Goal: Task Accomplishment & Management: Complete application form

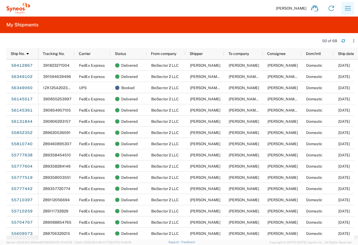
click at [322, 10] on icon "button" at bounding box center [348, 8] width 6 height 4
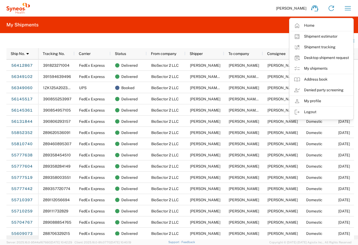
click at [251, 19] on agx-form-header "My Shipments" at bounding box center [179, 25] width 358 height 17
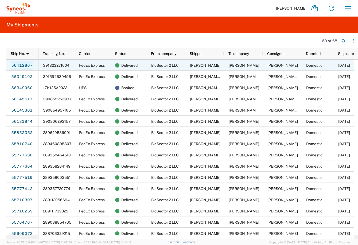
click at [24, 63] on link "56412867" at bounding box center [22, 65] width 22 height 9
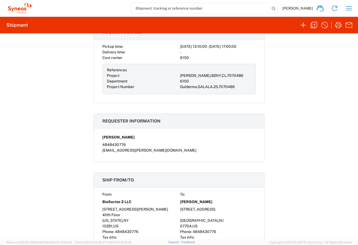
scroll to position [267, 0]
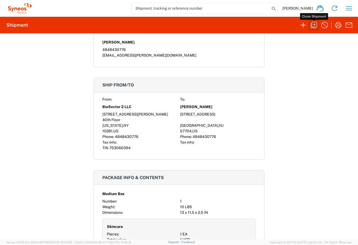
click at [316, 29] on icon "button" at bounding box center [314, 25] width 9 height 9
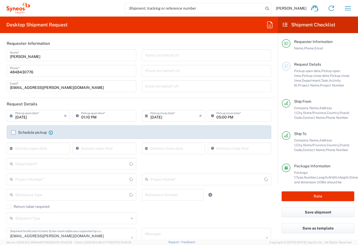
type input "6150"
type input "[PERSON_NAME].B2NY.CL.7070486"
type input "Galderma.GALALA.25.7070486"
type input "[US_STATE]"
type input "[GEOGRAPHIC_DATA]"
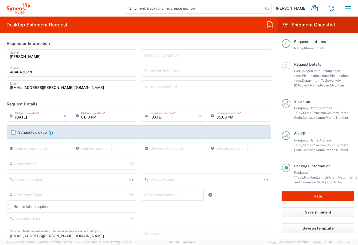
type input "Medium Box"
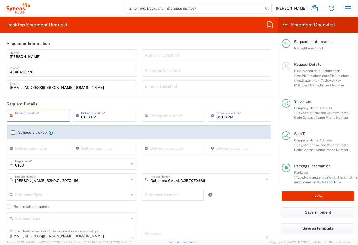
click at [45, 117] on input "text" at bounding box center [39, 115] width 49 height 9
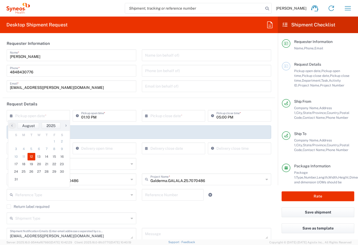
click at [29, 156] on span "12" at bounding box center [32, 156] width 8 height 7
type input "[DATE]"
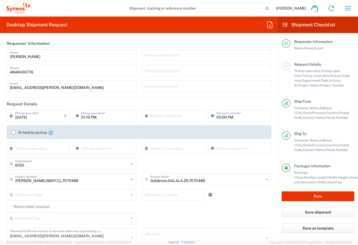
type input "BioSector 2 LLC- [US_STATE] [GEOGRAPHIC_DATA]"
click at [174, 115] on input "text" at bounding box center [175, 115] width 49 height 9
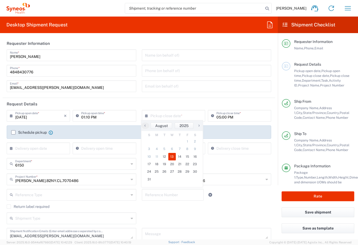
click at [172, 157] on tr "10 11 12 13 14 15 16" at bounding box center [171, 156] width 53 height 7
click at [172, 157] on span "13" at bounding box center [172, 156] width 8 height 7
type input "[DATE]"
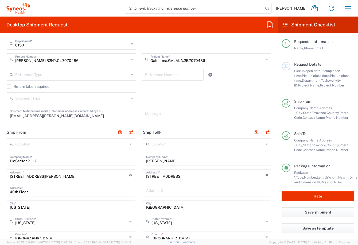
scroll to position [134, 0]
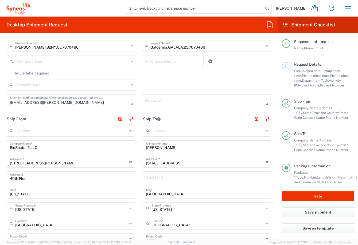
drag, startPoint x: 271, startPoint y: 229, endPoint x: 268, endPoint y: 226, distance: 4.4
click at [271, 229] on form "Requester Information [PERSON_NAME] Name * [PHONE_NUMBER] Phone * [EMAIL_ADDRES…" at bounding box center [139, 138] width 278 height 202
click at [179, 145] on input "[PERSON_NAME]" at bounding box center [207, 145] width 122 height 9
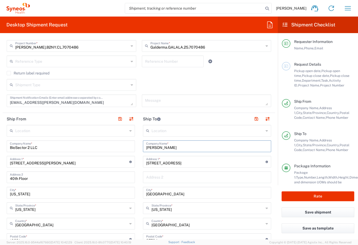
paste input "[PERSON_NAME]"
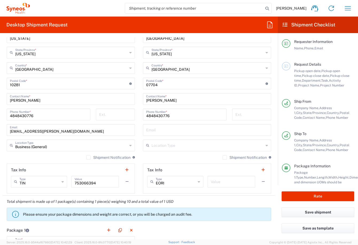
scroll to position [294, 0]
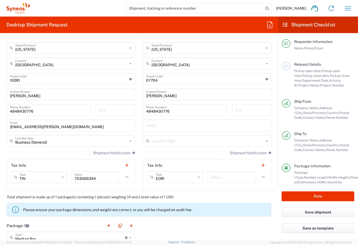
type input "[PERSON_NAME]"
click at [166, 97] on input "[PERSON_NAME]" at bounding box center [207, 94] width 122 height 9
paste input "[PERSON_NAME]"
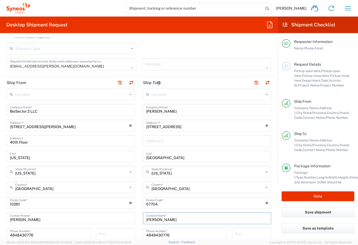
scroll to position [160, 0]
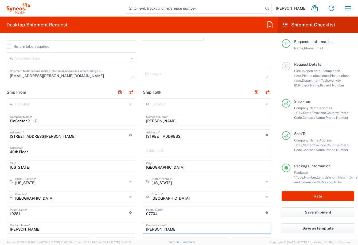
type input "[PERSON_NAME]"
click at [280, 214] on div "Save shipment" at bounding box center [318, 216] width 80 height 16
click at [159, 138] on input "[STREET_ADDRESS]" at bounding box center [206, 134] width 120 height 9
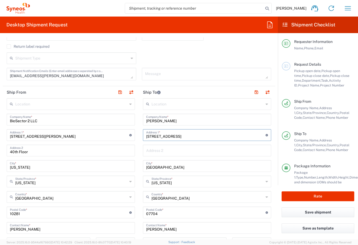
paste input "Luxerone Package Locker [STREET_ADDRESS]"
click at [154, 137] on input "Luxerone Package Locker [STREET_ADDRESS]" at bounding box center [206, 134] width 120 height 9
click at [168, 137] on input "Luxer One Package Locker [STREET_ADDRESS]" at bounding box center [206, 134] width 120 height 9
click at [153, 137] on input "Luxer One Package Locker [STREET_ADDRESS]" at bounding box center [206, 134] width 120 height 9
drag, startPoint x: 235, startPoint y: 136, endPoint x: 218, endPoint y: 136, distance: 17.4
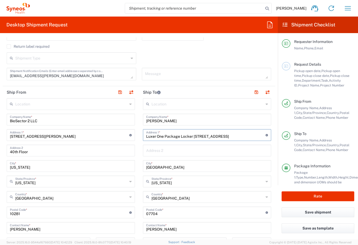
click at [218, 136] on input "Luxer One Package Locker [STREET_ADDRESS]" at bounding box center [206, 134] width 120 height 9
drag, startPoint x: 254, startPoint y: 137, endPoint x: 221, endPoint y: 137, distance: 32.4
click at [221, 137] on input "Luxer One Package Locker [STREET_ADDRESS]" at bounding box center [206, 134] width 120 height 9
type input "Luxer One Package Locker 35-[GEOGRAPHIC_DATA]"
drag, startPoint x: 218, startPoint y: 145, endPoint x: 214, endPoint y: 148, distance: 4.6
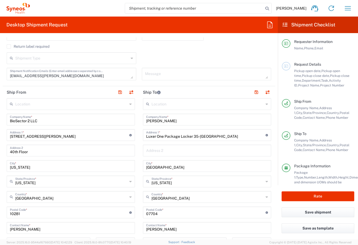
click at [214, 148] on div "Address 2" at bounding box center [207, 151] width 128 height 12
click at [214, 148] on input "text" at bounding box center [207, 150] width 122 height 9
paste input "Apt #221"
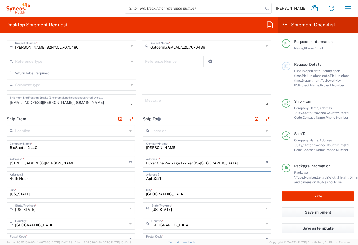
type input "Apt #221"
click at [191, 163] on input "Luxer One Package Locker 35-[GEOGRAPHIC_DATA]" at bounding box center [206, 161] width 120 height 9
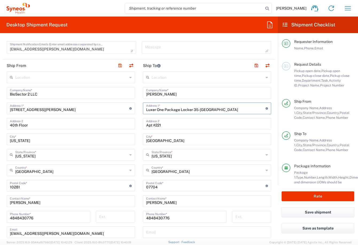
click at [150, 140] on input "[GEOGRAPHIC_DATA]" at bounding box center [207, 138] width 122 height 9
type input "[PERSON_NAME][GEOGRAPHIC_DATA]"
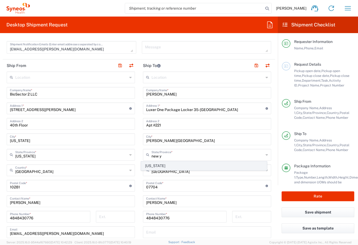
click at [152, 169] on span "[US_STATE]" at bounding box center [203, 166] width 125 height 8
type input "[US_STATE]"
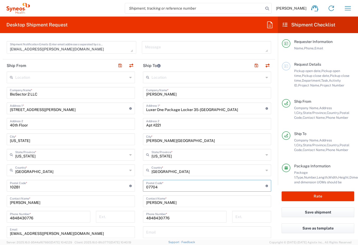
click at [150, 188] on input "undefined" at bounding box center [206, 185] width 120 height 9
type input "11372"
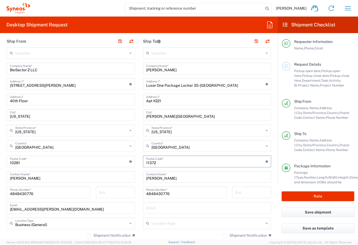
scroll to position [204, 0]
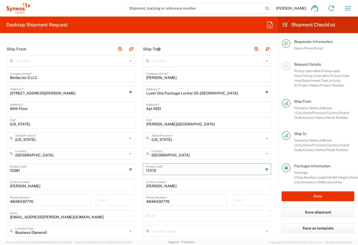
click at [171, 184] on input "[PERSON_NAME]" at bounding box center [207, 184] width 122 height 9
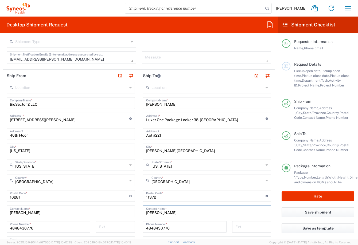
scroll to position [284, 0]
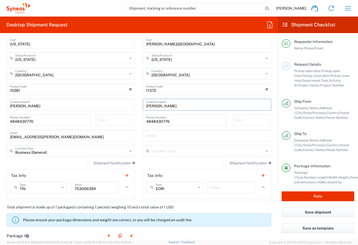
click at [80, 100] on input "[PERSON_NAME]" at bounding box center [71, 104] width 122 height 9
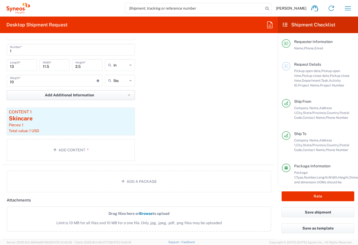
scroll to position [418, 0]
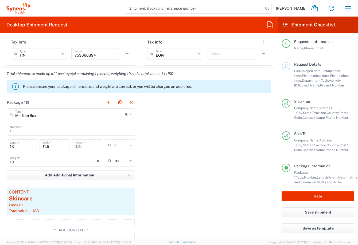
type input "[PERSON_NAME]"
click at [315, 196] on button "Rate" at bounding box center [318, 197] width 73 height 10
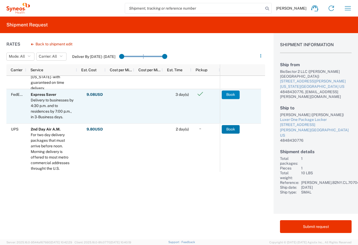
scroll to position [134, 0]
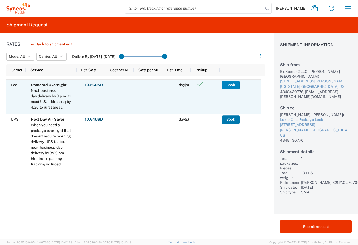
click at [235, 83] on button "Book" at bounding box center [231, 85] width 18 height 9
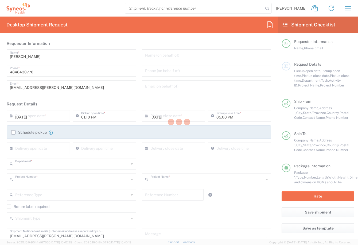
type input "6150"
type input "[PERSON_NAME].B2NY.CL.7070486"
type input "Galderma.GALALA.25.7070486"
type input "[US_STATE]"
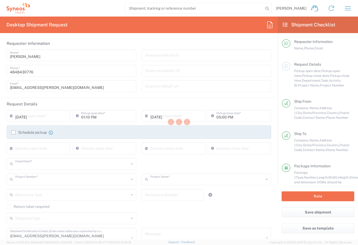
type input "Medium Box"
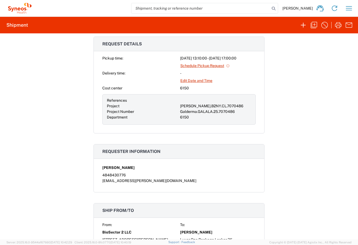
scroll to position [119, 0]
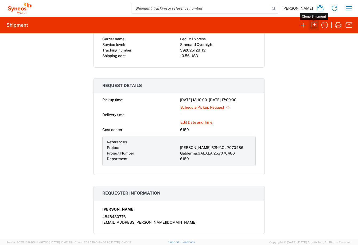
click at [312, 25] on icon "button" at bounding box center [314, 25] width 6 height 6
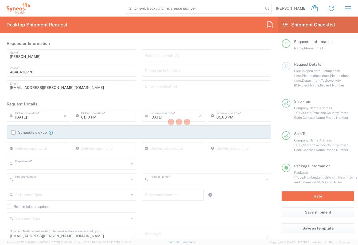
type input "6150"
type input "[PERSON_NAME].B2NY.CL.7070486"
type input "Galderma.GALALA.25.7070486"
type input "[US_STATE]"
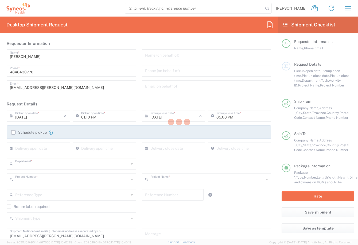
type input "Medium Box"
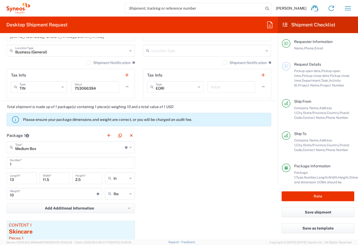
scroll to position [428, 0]
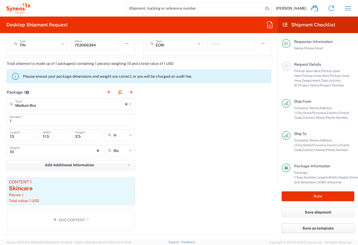
click at [297, 228] on button "Save as template" at bounding box center [318, 229] width 73 height 10
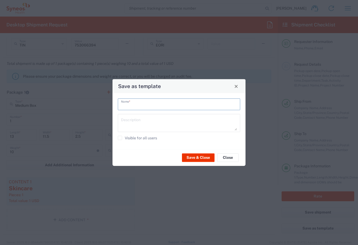
click at [149, 107] on input "text" at bounding box center [179, 103] width 116 height 9
type input "new alastin"
click at [193, 160] on button "Save & Close" at bounding box center [198, 157] width 33 height 9
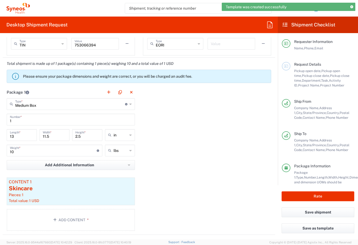
click at [287, 20] on header "Shipment Checklist" at bounding box center [318, 25] width 80 height 17
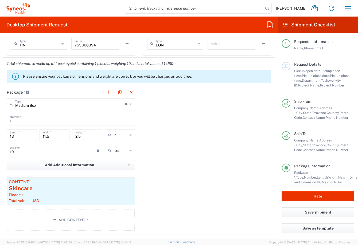
click at [265, 26] on agx-form-header "Desktop Shipment Request" at bounding box center [139, 25] width 278 height 17
click at [322, 11] on agx-form-navbar "[PERSON_NAME] Home Shipment estimator Shipment tracking Desktop shipment reques…" at bounding box center [179, 8] width 358 height 17
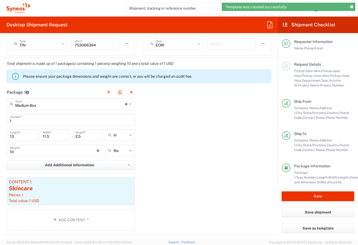
click at [322, 15] on agx-form-navbar "[PERSON_NAME] Home Shipment estimator Shipment tracking Desktop shipment reques…" at bounding box center [179, 8] width 358 height 17
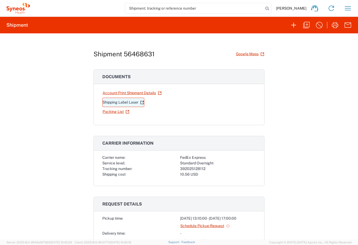
click at [108, 103] on link "Shipping Label Laser" at bounding box center [123, 102] width 42 height 9
click at [275, 97] on div "Shipment 56468631 Google Maps Documents Account Print Shipment Details Shipping…" at bounding box center [179, 136] width 358 height 206
click at [189, 170] on div "392025128112" at bounding box center [218, 169] width 76 height 6
copy div "392025128112"
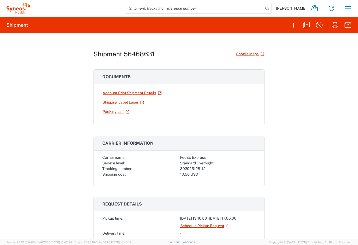
click at [312, 176] on div "Shipment 56468631 Google Maps Documents Account Print Shipment Details Shipping…" at bounding box center [179, 136] width 358 height 206
click at [283, 189] on div "Shipment 56468631 Google Maps Documents Account Print Shipment Details Shipping…" at bounding box center [179, 136] width 358 height 206
click at [322, 158] on div "Shipment 56468631 Google Maps Documents Account Print Shipment Details Shipping…" at bounding box center [179, 136] width 358 height 206
